Goal: Information Seeking & Learning: Learn about a topic

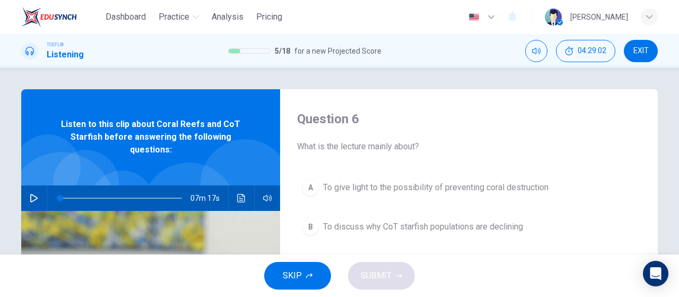
click at [652, 49] on button "EXIT" at bounding box center [641, 51] width 34 height 22
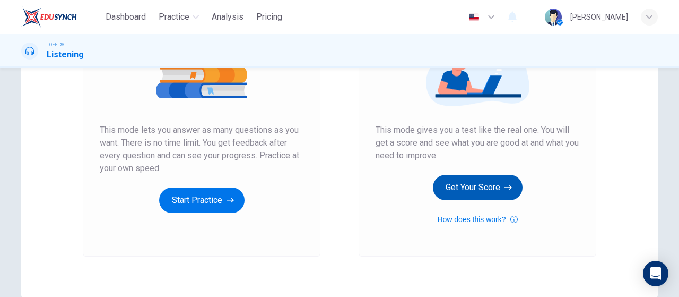
click at [517, 185] on button "Get Your Score" at bounding box center [478, 187] width 90 height 25
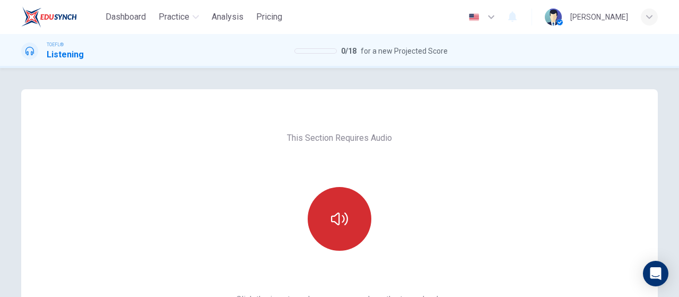
click at [342, 223] on icon "button" at bounding box center [339, 218] width 17 height 17
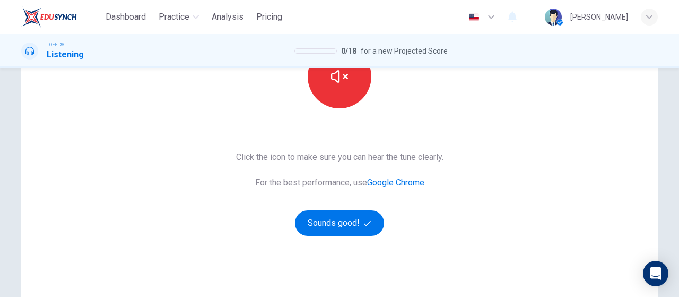
scroll to position [159, 0]
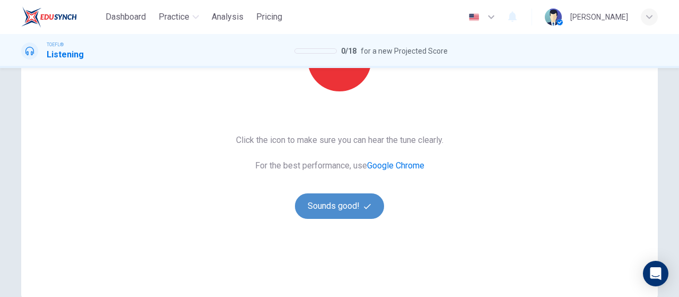
click at [350, 199] on button "Sounds good!" at bounding box center [339, 205] width 89 height 25
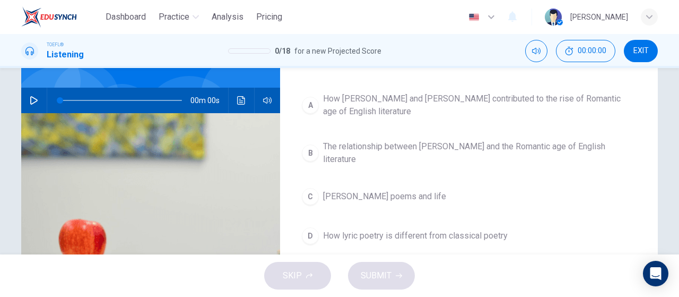
scroll to position [0, 0]
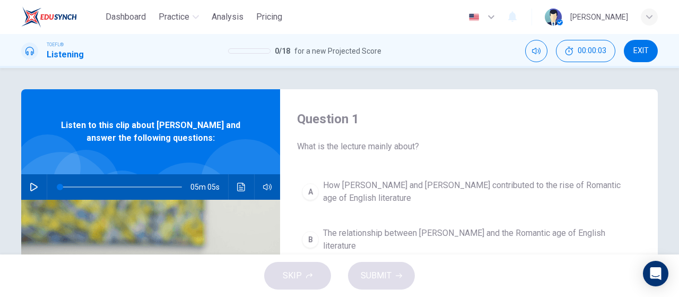
click at [22, 185] on div "05m 05s" at bounding box center [150, 186] width 259 height 25
click at [30, 184] on icon "button" at bounding box center [33, 187] width 7 height 8
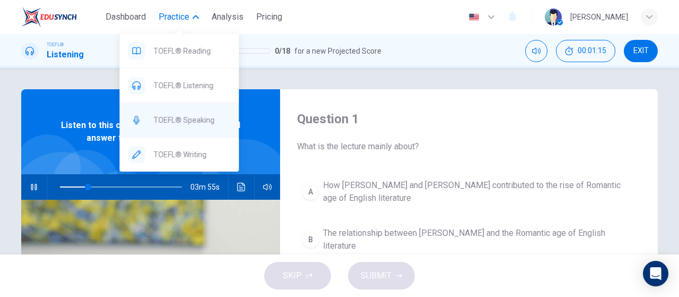
type input "23"
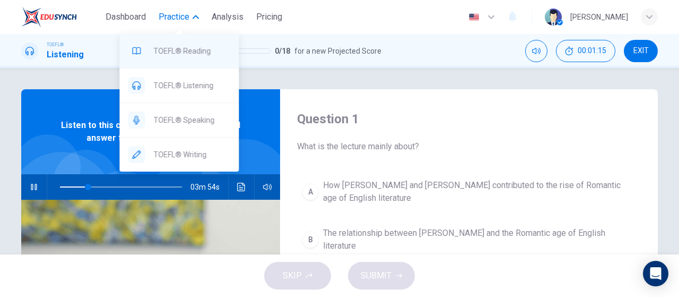
click at [175, 58] on div "TOEFL® Reading" at bounding box center [178, 51] width 119 height 34
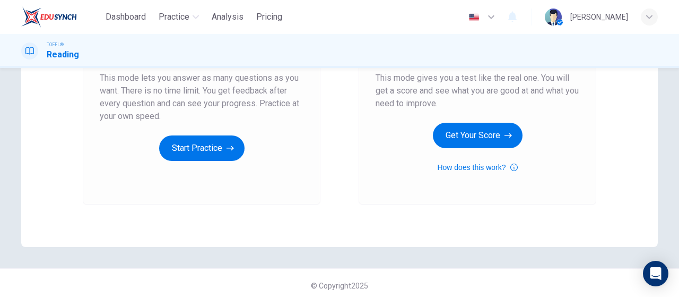
scroll to position [212, 0]
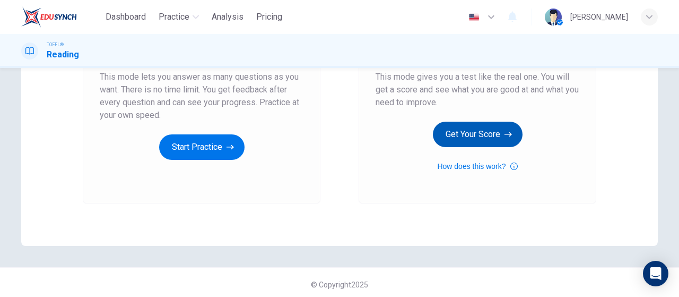
click at [459, 146] on button "Get Your Score" at bounding box center [478, 134] width 90 height 25
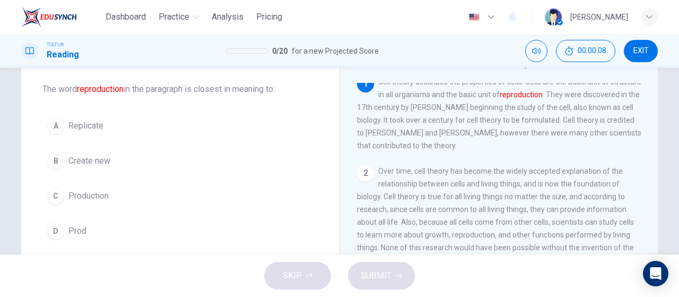
scroll to position [0, 0]
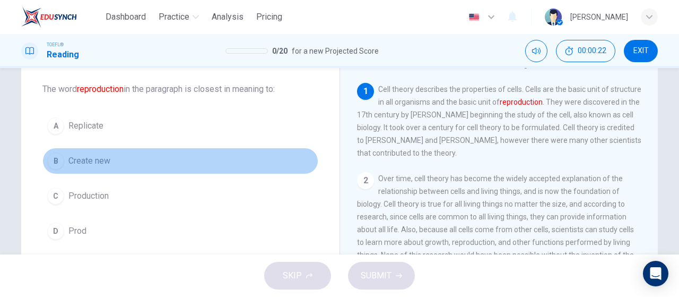
click at [138, 162] on button "B Create new" at bounding box center [180, 161] width 276 height 27
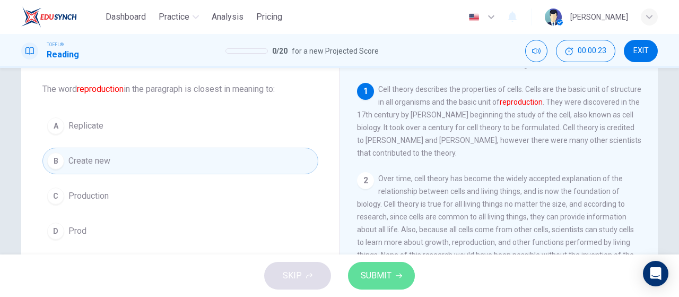
click at [393, 286] on button "SUBMIT" at bounding box center [381, 276] width 67 height 28
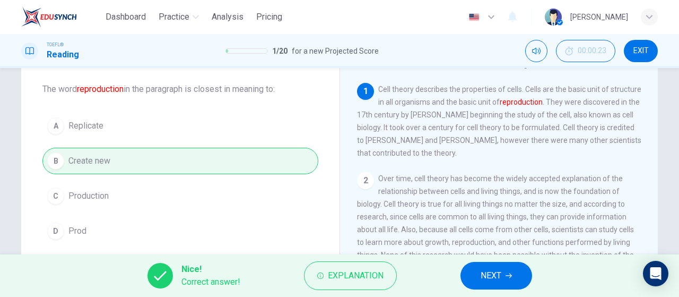
click at [505, 260] on div "Nice! Correct answer! Explanation NEXT" at bounding box center [339, 275] width 679 height 42
click at [499, 271] on span "NEXT" at bounding box center [491, 275] width 21 height 15
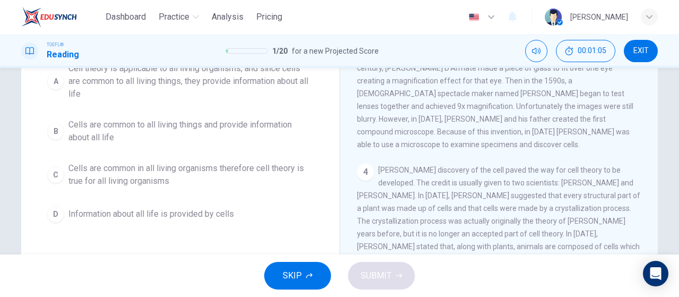
scroll to position [106, 0]
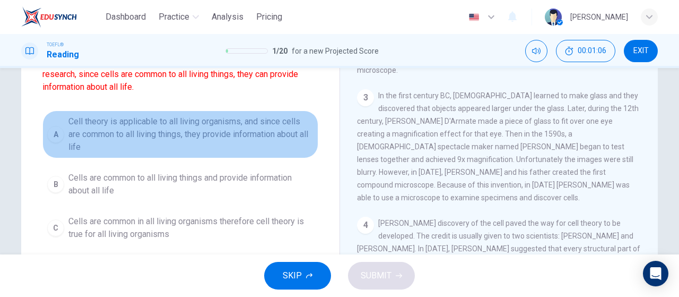
click at [238, 125] on span "Cell theory is applicable to all living organisms, and since cells are common t…" at bounding box center [190, 134] width 245 height 38
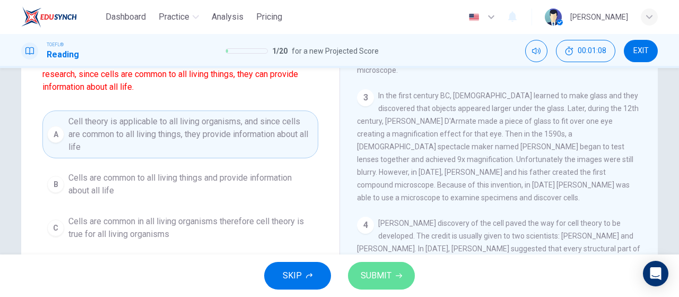
click at [375, 271] on span "SUBMIT" at bounding box center [376, 275] width 31 height 15
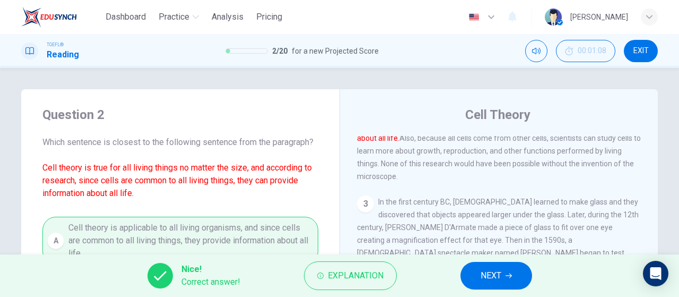
scroll to position [53, 0]
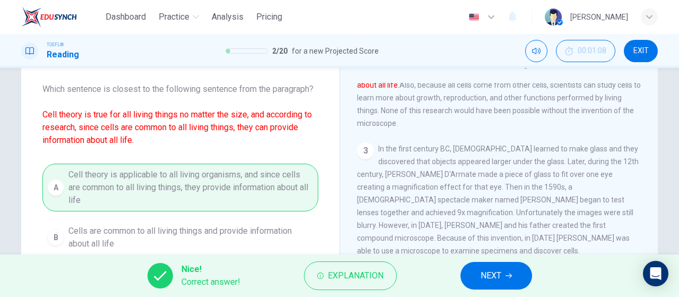
click at [486, 266] on button "NEXT" at bounding box center [497, 276] width 72 height 28
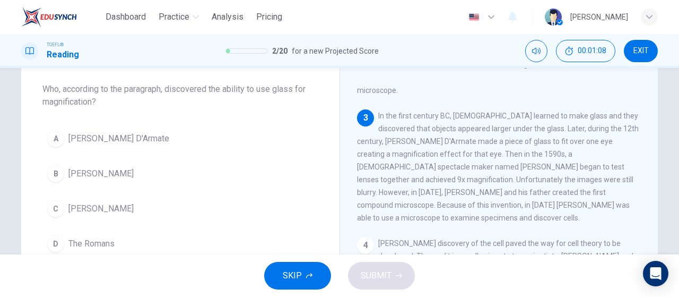
scroll to position [177, 0]
click at [103, 128] on button "A [PERSON_NAME] D'Armate" at bounding box center [180, 138] width 276 height 27
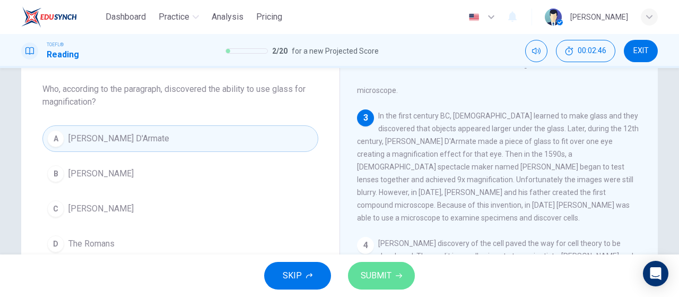
click at [389, 269] on span "SUBMIT" at bounding box center [376, 275] width 31 height 15
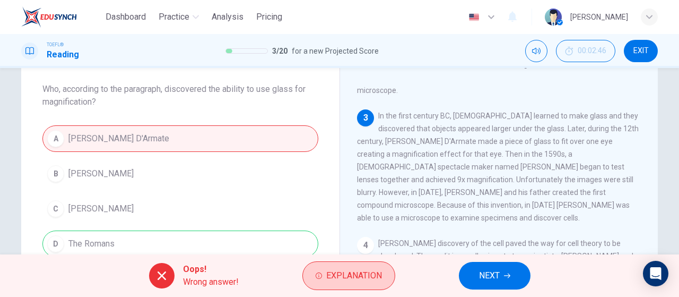
click at [358, 274] on span "Explanation" at bounding box center [354, 275] width 56 height 15
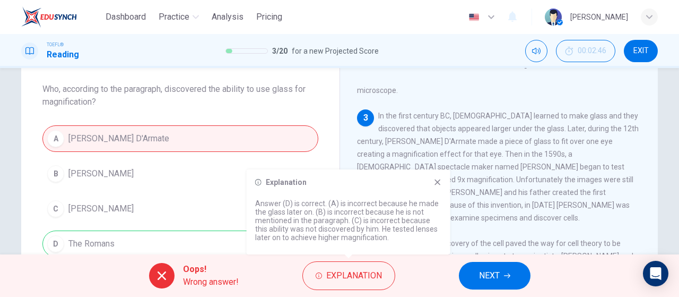
click at [480, 219] on div "1 Cell theory describes the properties of cells. Cells are the basic unit of st…" at bounding box center [506, 235] width 298 height 305
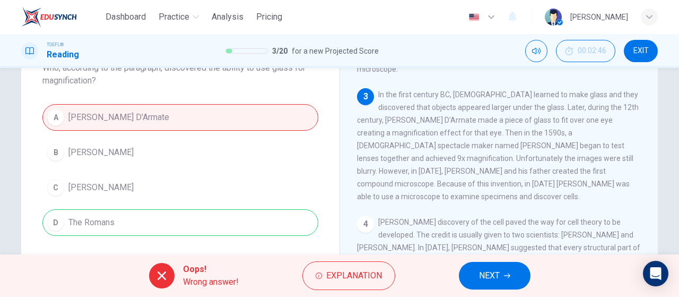
scroll to position [106, 0]
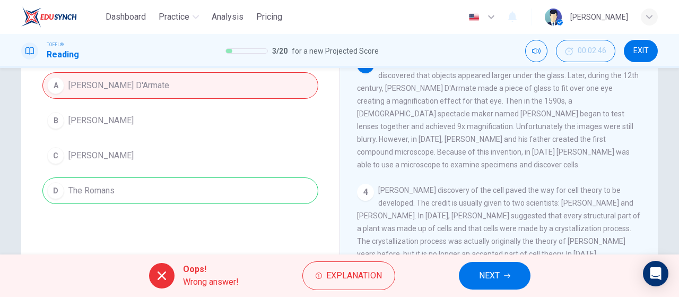
click at [489, 266] on button "NEXT" at bounding box center [495, 276] width 72 height 28
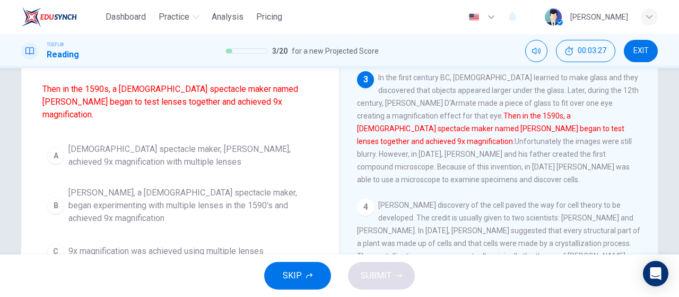
scroll to position [144, 0]
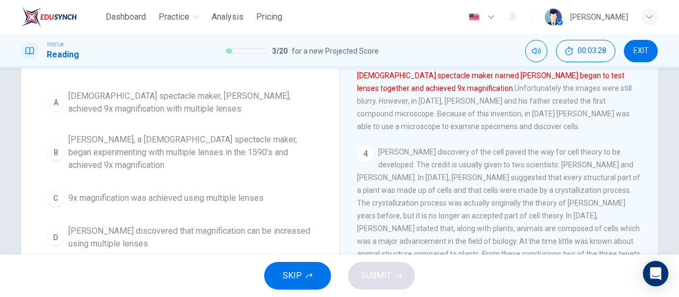
click at [239, 138] on span "Zacharias Jansen, a Dutch spectacle maker, began experimenting with multiple le…" at bounding box center [190, 152] width 245 height 38
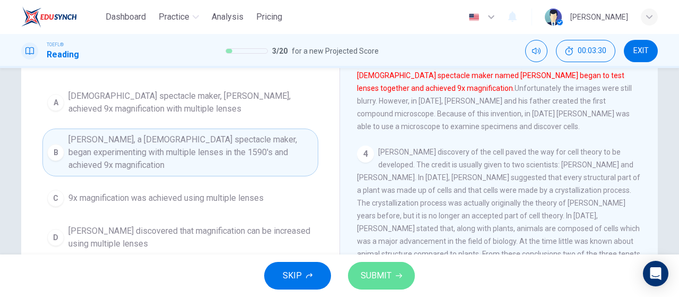
click at [368, 268] on span "SUBMIT" at bounding box center [376, 275] width 31 height 15
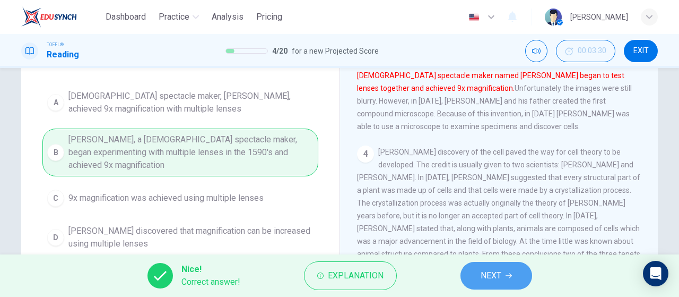
click at [490, 279] on span "NEXT" at bounding box center [491, 275] width 21 height 15
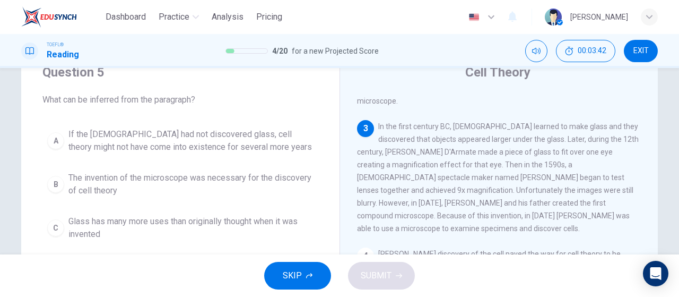
scroll to position [66, 0]
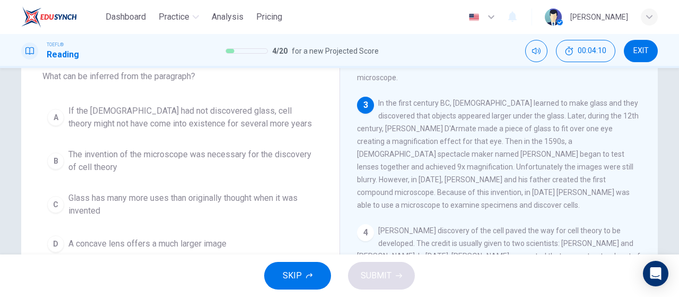
click at [137, 119] on span "If the Romans had not discovered glass, cell theory might not have come into ex…" at bounding box center [190, 117] width 245 height 25
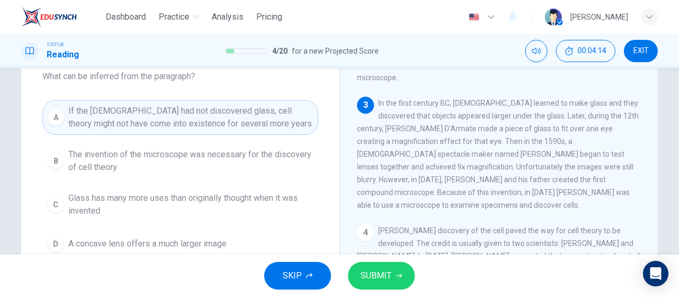
click at [206, 158] on span "The invention of the microscope was necessary for the discovery of cell theory" at bounding box center [190, 160] width 245 height 25
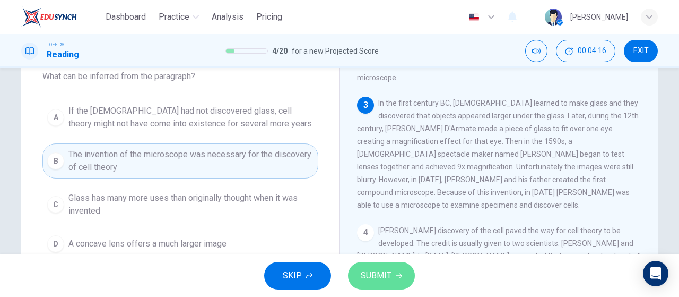
click at [363, 272] on span "SUBMIT" at bounding box center [376, 275] width 31 height 15
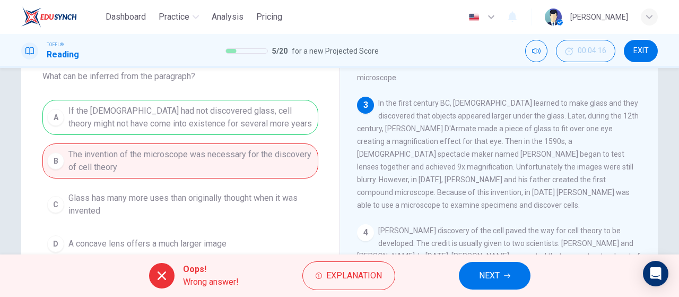
click at [486, 271] on span "NEXT" at bounding box center [489, 275] width 21 height 15
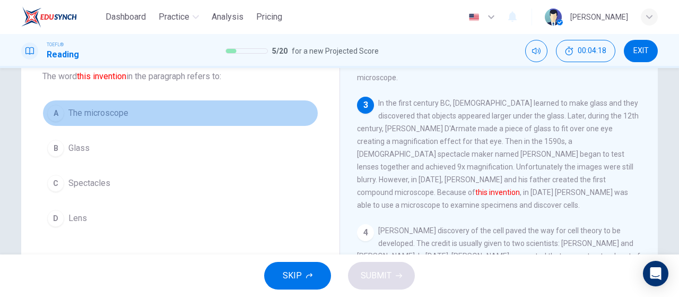
click at [91, 117] on span "The microscope" at bounding box center [98, 113] width 60 height 13
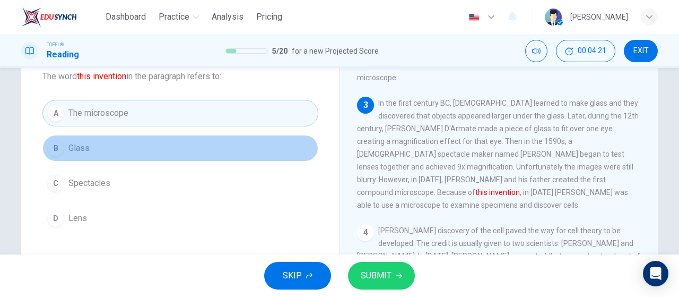
click at [82, 147] on span "Glass" at bounding box center [78, 148] width 21 height 13
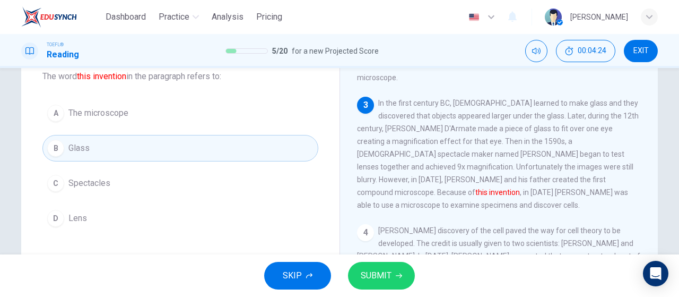
click at [81, 217] on span "Lens" at bounding box center [77, 218] width 19 height 13
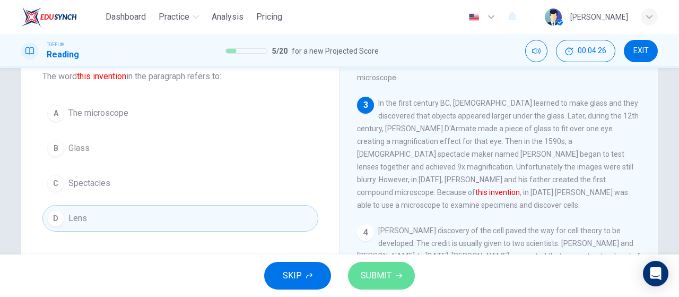
click at [372, 276] on span "SUBMIT" at bounding box center [376, 275] width 31 height 15
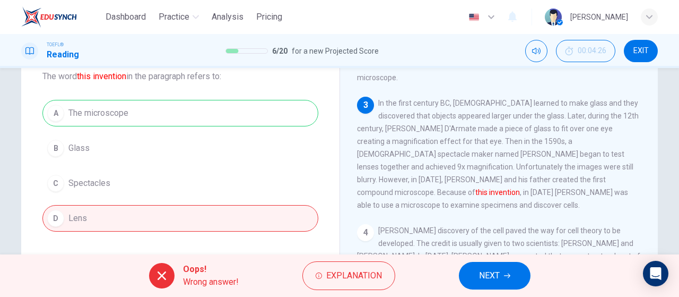
click at [496, 266] on button "NEXT" at bounding box center [495, 276] width 72 height 28
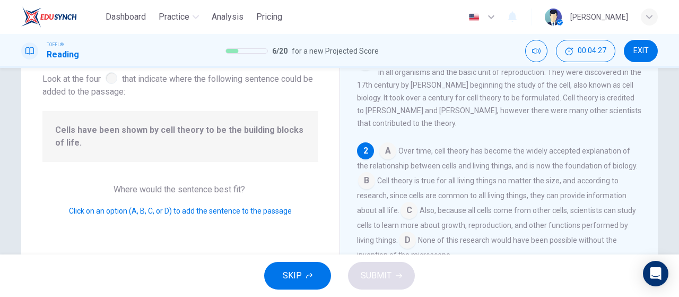
scroll to position [0, 0]
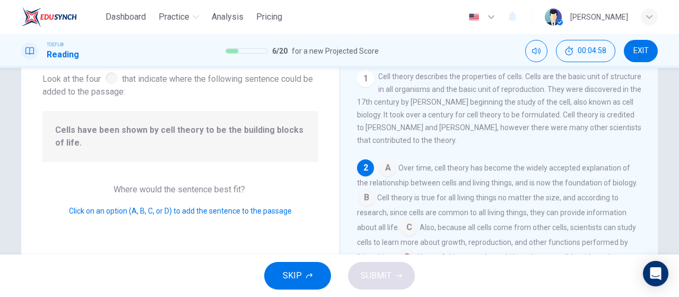
click at [382, 177] on input at bounding box center [388, 168] width 17 height 17
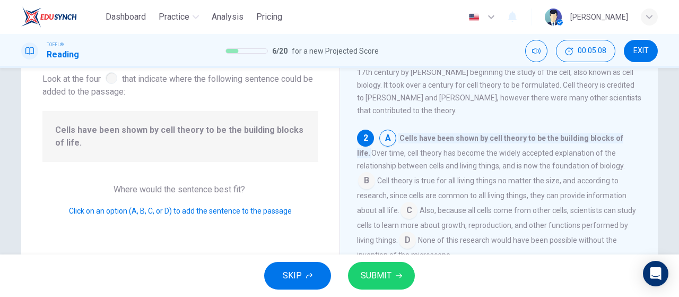
scroll to position [53, 0]
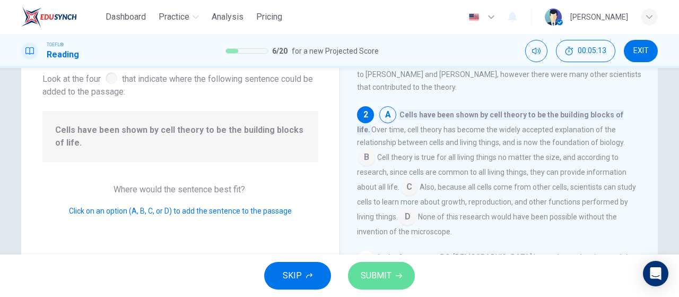
click at [396, 283] on button "SUBMIT" at bounding box center [381, 276] width 67 height 28
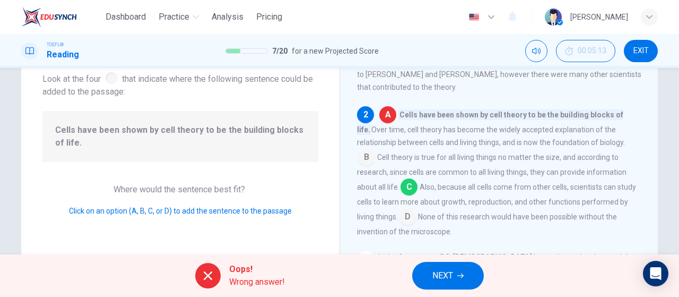
click at [444, 271] on span "NEXT" at bounding box center [443, 275] width 21 height 15
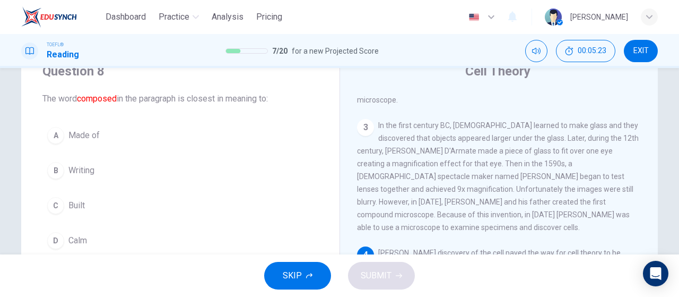
scroll to position [66, 0]
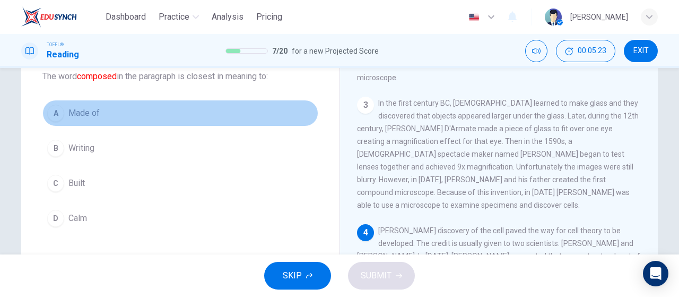
click at [124, 123] on button "A Made of" at bounding box center [180, 113] width 276 height 27
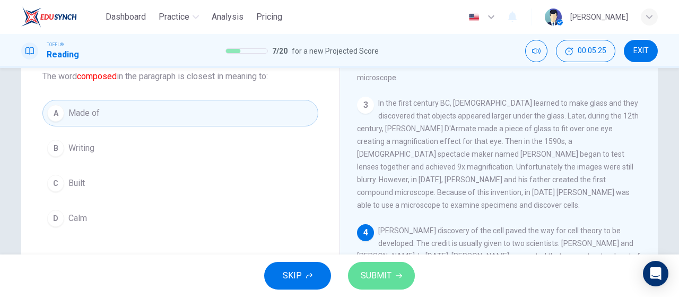
click at [367, 275] on span "SUBMIT" at bounding box center [376, 275] width 31 height 15
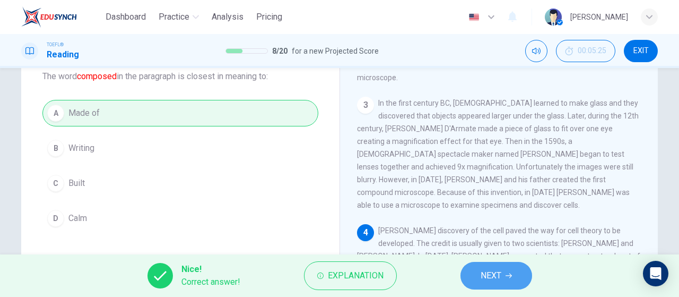
click at [507, 278] on icon "button" at bounding box center [509, 275] width 6 height 6
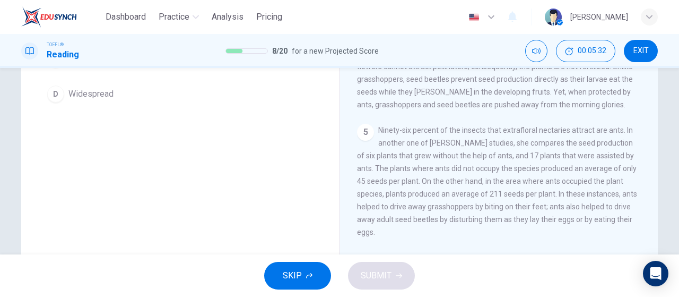
scroll to position [225, 0]
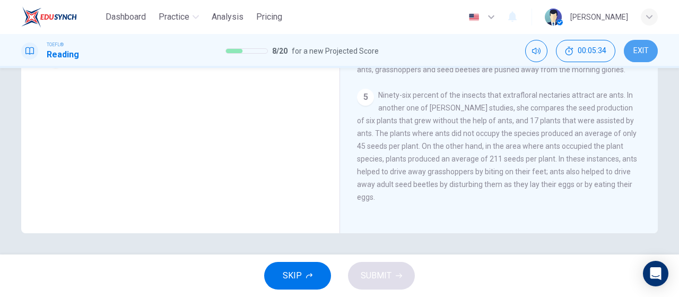
drag, startPoint x: 644, startPoint y: 53, endPoint x: 385, endPoint y: 48, distance: 259.1
click at [644, 53] on span "EXIT" at bounding box center [641, 51] width 15 height 8
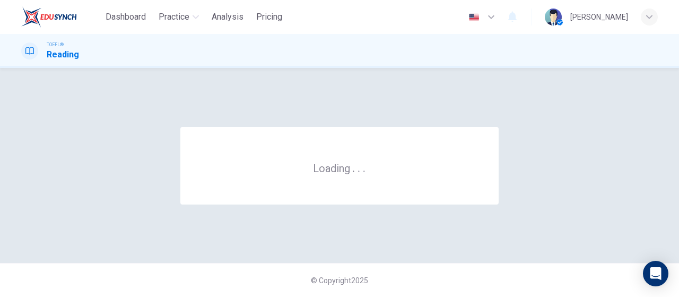
scroll to position [0, 0]
